Goal: Ask a question

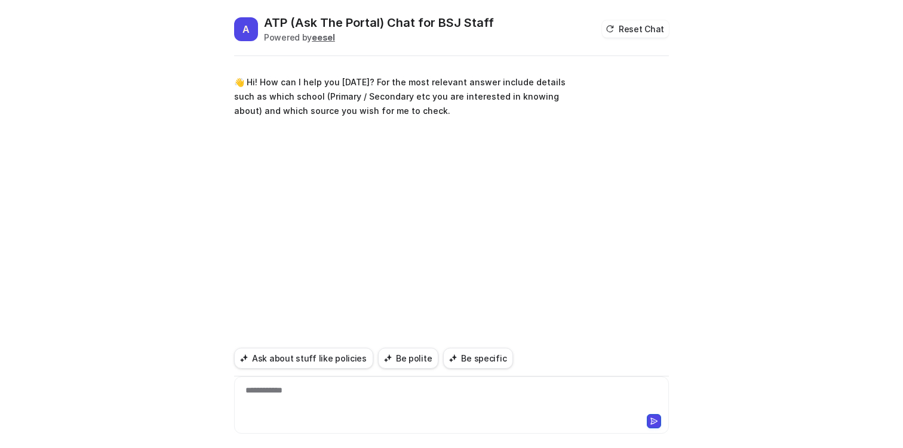
click at [311, 396] on div "**********" at bounding box center [451, 397] width 429 height 27
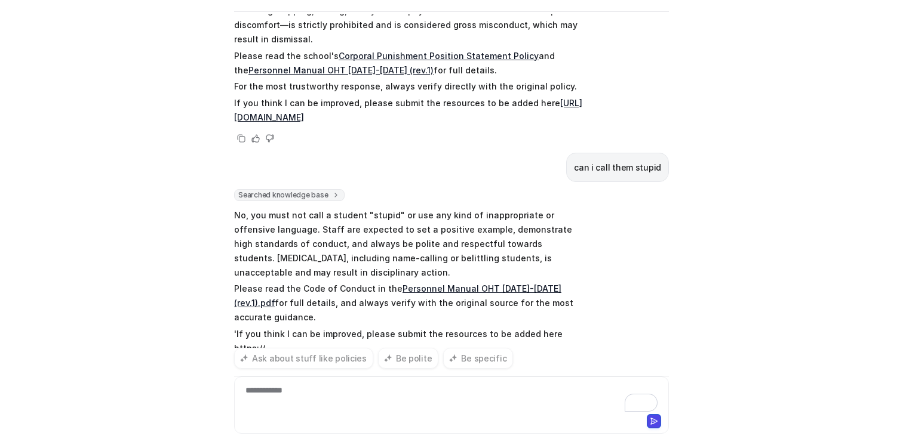
scroll to position [523, 0]
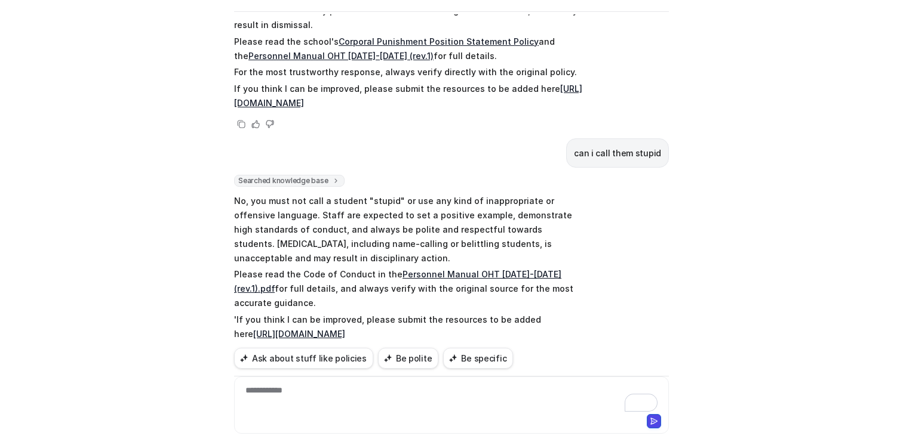
click at [302, 393] on div "**********" at bounding box center [451, 397] width 429 height 27
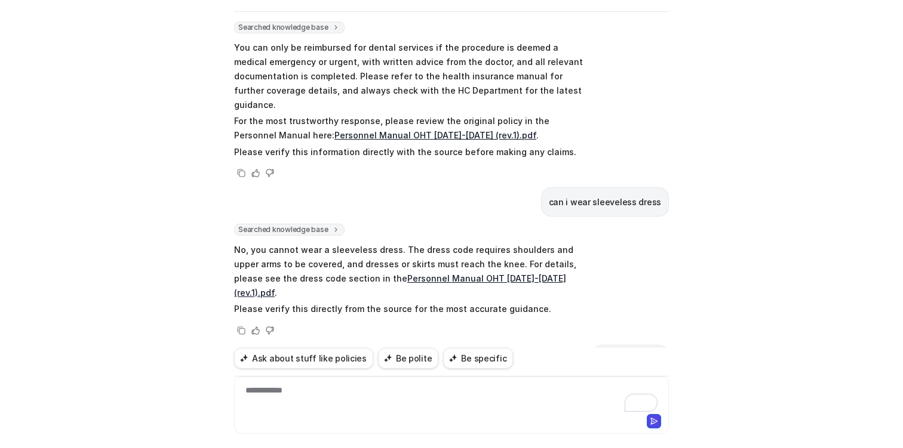
scroll to position [0, 0]
